Goal: Check status: Check status

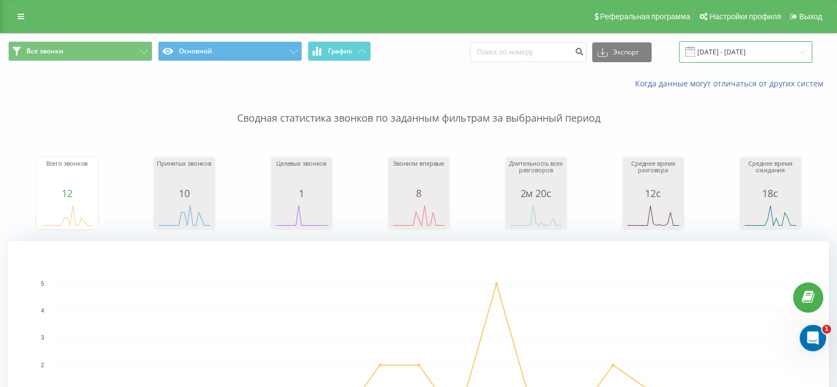
click at [758, 51] on input "[DATE] - [DATE]" at bounding box center [745, 51] width 133 height 21
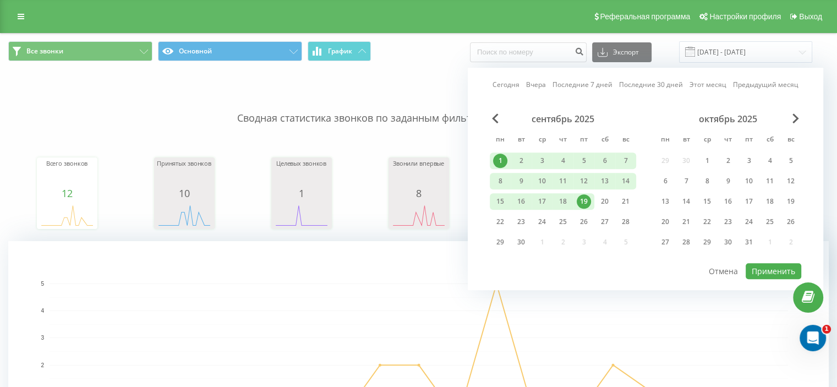
click at [497, 158] on div "1" at bounding box center [500, 160] width 14 height 14
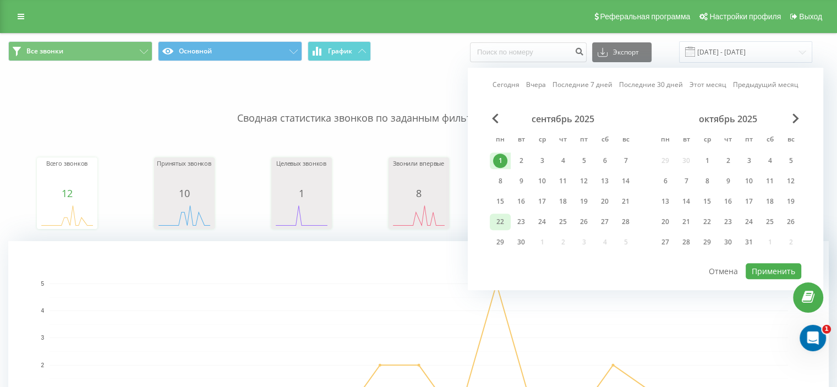
click at [500, 218] on div "22" at bounding box center [500, 222] width 14 height 14
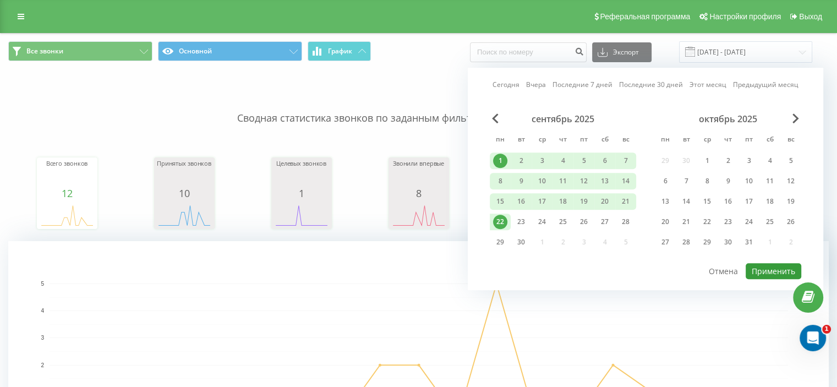
click at [765, 270] on button "Применить" at bounding box center [773, 271] width 56 height 16
type input "[DATE] - [DATE]"
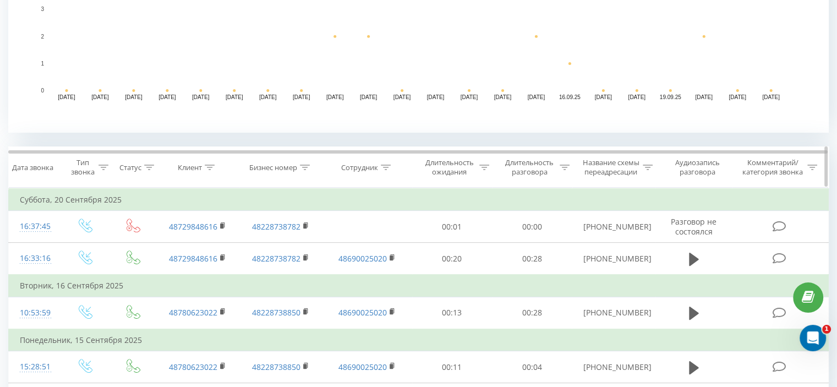
scroll to position [330, 0]
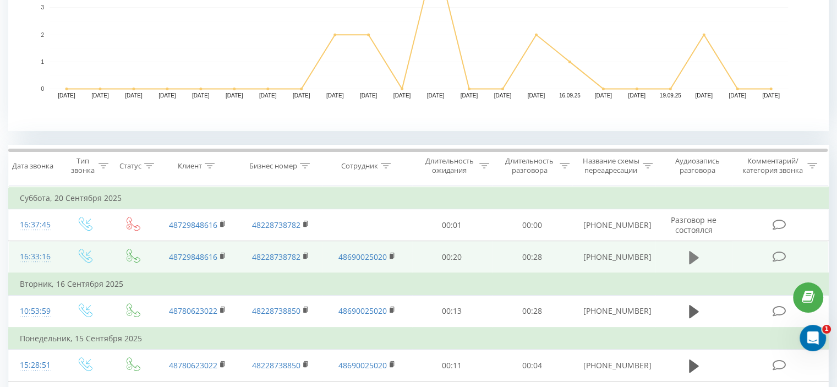
click at [692, 255] on icon at bounding box center [694, 257] width 10 height 13
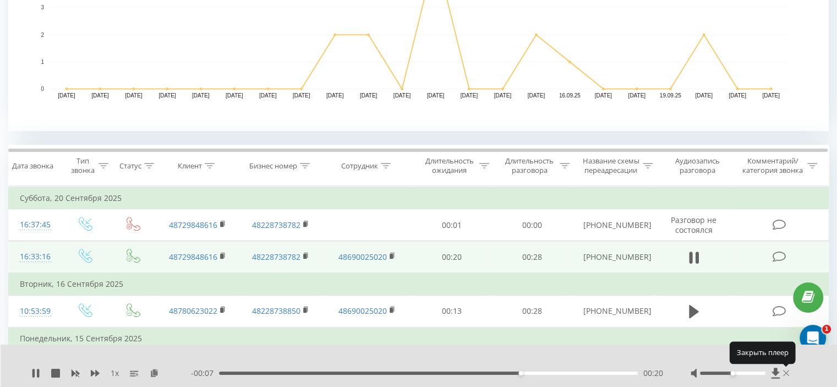
click at [785, 374] on icon at bounding box center [786, 373] width 7 height 6
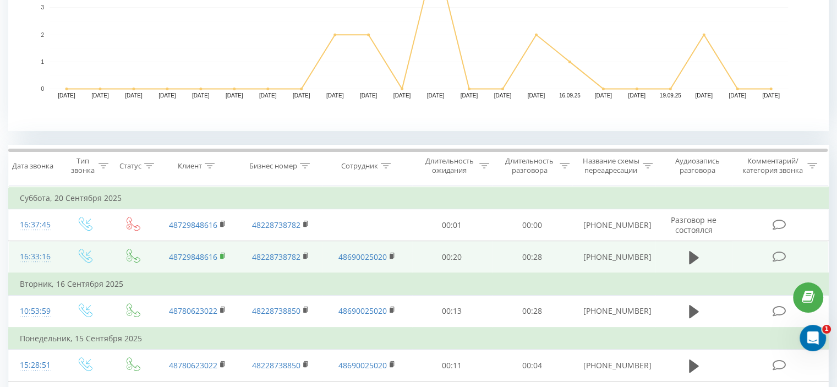
click at [220, 254] on rect at bounding box center [221, 256] width 3 height 5
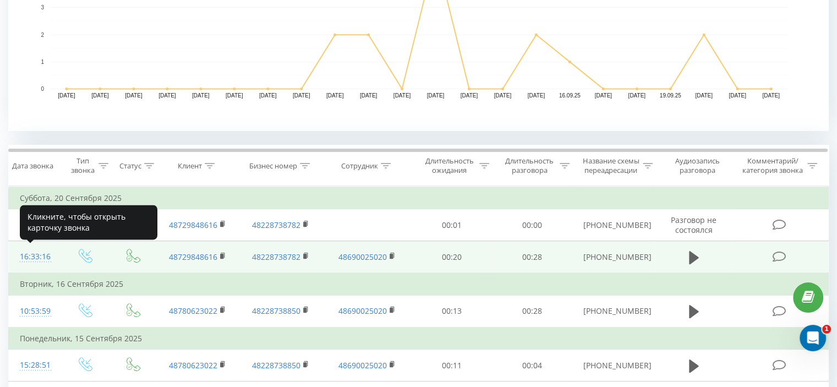
click at [35, 255] on div "16:33:16" at bounding box center [34, 256] width 29 height 21
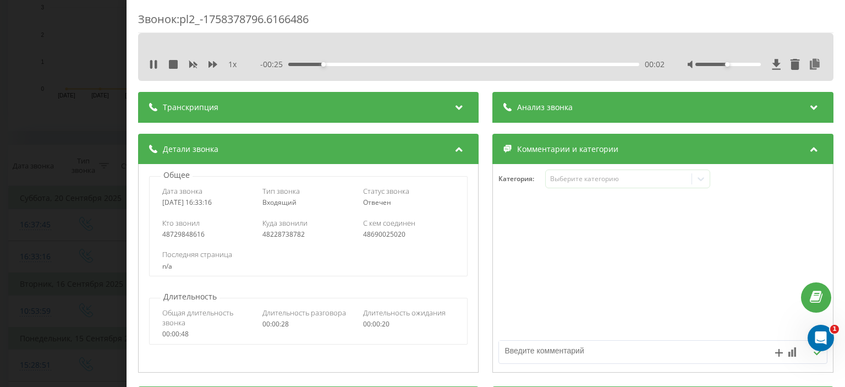
drag, startPoint x: 163, startPoint y: 201, endPoint x: 225, endPoint y: 201, distance: 61.6
click at [225, 201] on div "[DATE] 16:33:16" at bounding box center [208, 203] width 92 height 8
copy div "[DATE] 16:33:16"
